Goal: Task Accomplishment & Management: Complete application form

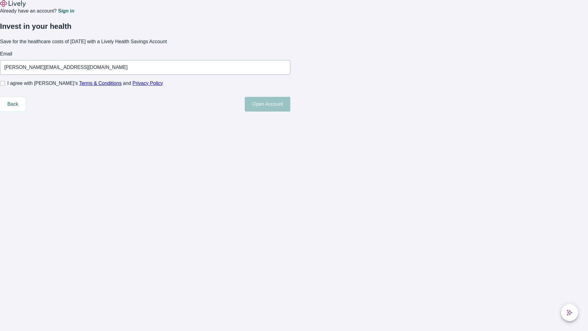
click at [5, 86] on input "I agree with Lively’s Terms & Conditions and Privacy Policy" at bounding box center [2, 83] width 5 height 5
checkbox input "true"
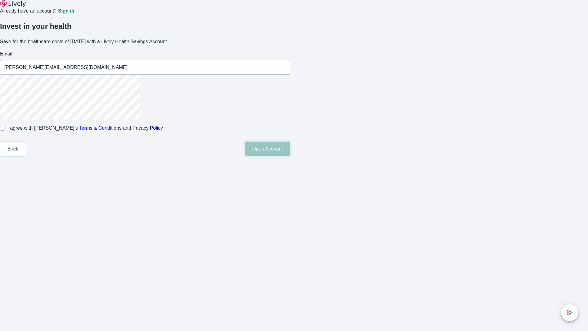
click at [290, 156] on button "Open Account" at bounding box center [268, 149] width 46 height 15
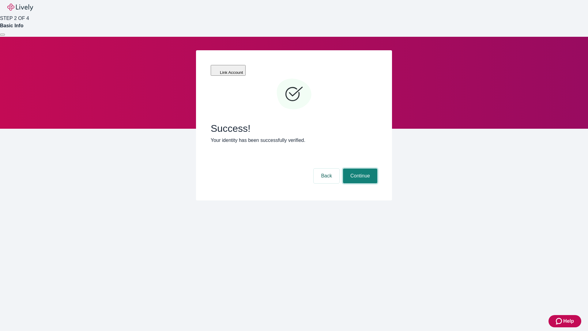
click at [359, 168] on button "Continue" at bounding box center [360, 175] width 34 height 15
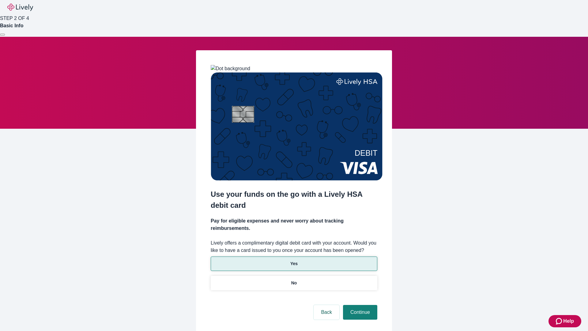
click at [294, 260] on p "Yes" at bounding box center [293, 263] width 7 height 6
click at [359, 305] on button "Continue" at bounding box center [360, 312] width 34 height 15
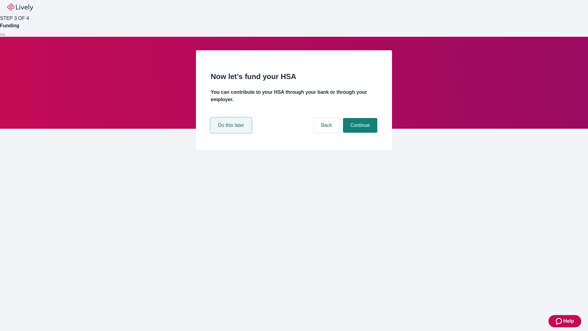
click at [232, 133] on button "Do this later" at bounding box center [231, 125] width 41 height 15
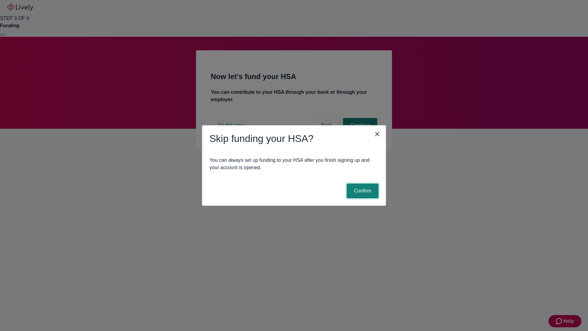
click at [362, 191] on button "Confirm" at bounding box center [363, 190] width 32 height 15
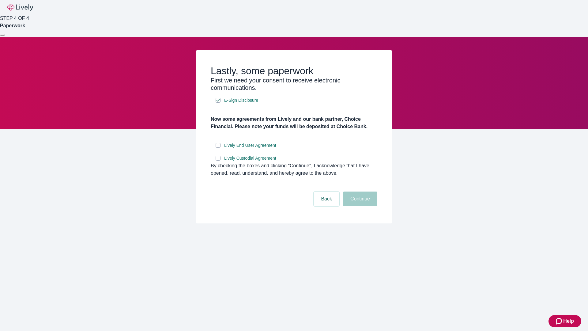
click at [218, 148] on input "Lively End User Agreement" at bounding box center [218, 145] width 5 height 5
checkbox input "true"
click at [218, 161] on input "Lively Custodial Agreement" at bounding box center [218, 158] width 5 height 5
checkbox input "true"
click at [359, 206] on button "Continue" at bounding box center [360, 198] width 34 height 15
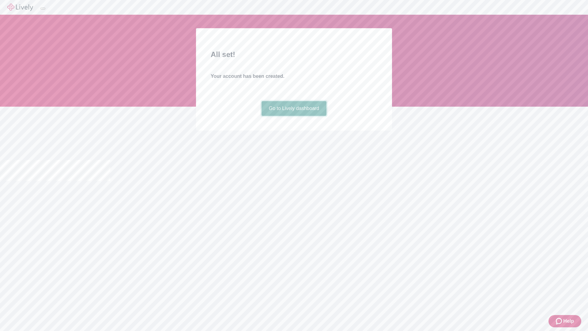
click at [294, 116] on link "Go to Lively dashboard" at bounding box center [294, 108] width 65 height 15
